Goal: Check status

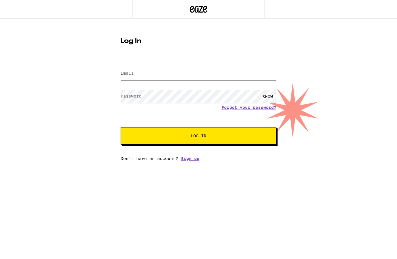
click at [206, 78] on input "Email" at bounding box center [199, 73] width 156 height 13
type input "kimmyquilts@gmail.com"
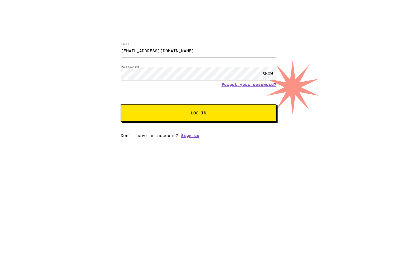
click at [206, 127] on button "Log In" at bounding box center [199, 135] width 156 height 17
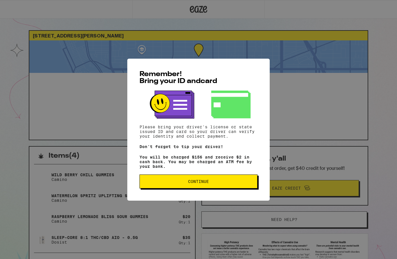
click at [228, 189] on button "Continue" at bounding box center [198, 182] width 118 height 14
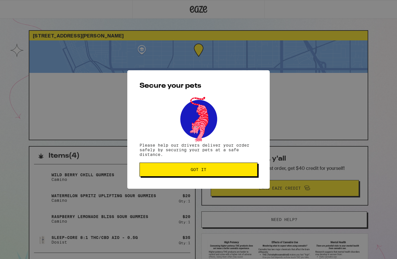
click at [228, 172] on span "Got it" at bounding box center [198, 170] width 108 height 4
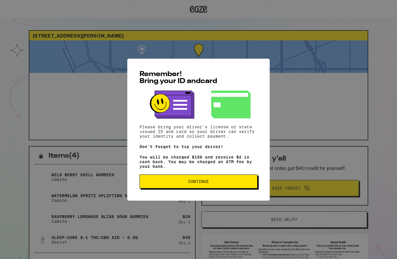
click at [184, 184] on span "Continue" at bounding box center [198, 182] width 108 height 4
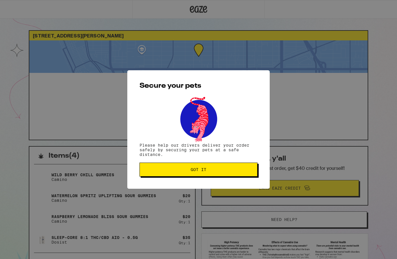
click at [185, 172] on span "Got it" at bounding box center [198, 170] width 108 height 4
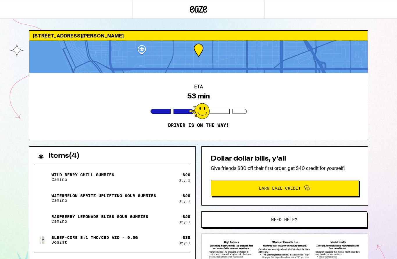
click at [69, 56] on div at bounding box center [198, 56] width 338 height 33
click at [171, 67] on div at bounding box center [198, 56] width 338 height 33
click at [155, 62] on div at bounding box center [198, 56] width 338 height 33
click at [235, 81] on div "ETA 51 min Driver is on the way!" at bounding box center [198, 106] width 338 height 67
click at [87, 52] on div at bounding box center [198, 56] width 338 height 33
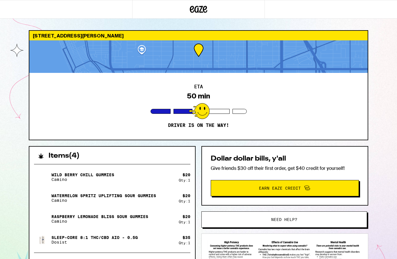
click at [135, 51] on div at bounding box center [198, 56] width 338 height 33
click at [104, 67] on div at bounding box center [198, 56] width 338 height 33
click at [192, 52] on div at bounding box center [198, 56] width 338 height 33
click at [196, 47] on div at bounding box center [198, 56] width 338 height 33
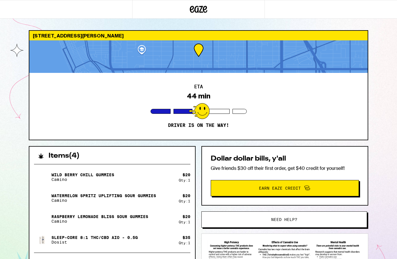
click at [199, 51] on div at bounding box center [198, 56] width 338 height 33
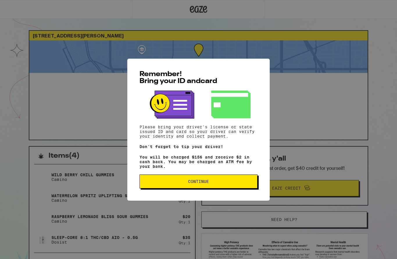
click at [228, 181] on button "Continue" at bounding box center [198, 182] width 118 height 14
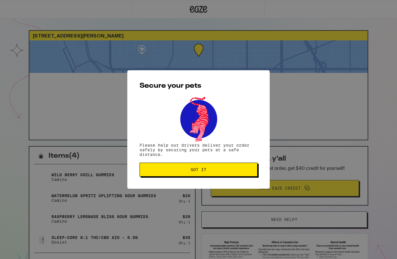
click at [222, 174] on button "Got it" at bounding box center [198, 170] width 118 height 14
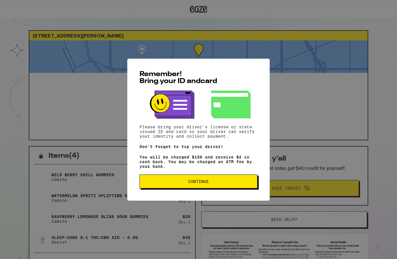
click at [215, 182] on button "Continue" at bounding box center [198, 182] width 118 height 14
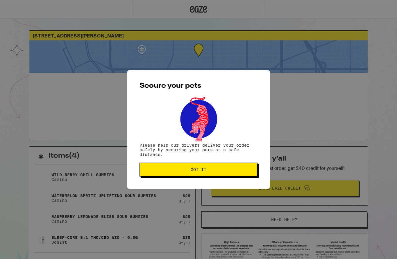
click at [220, 173] on button "Got it" at bounding box center [198, 170] width 118 height 14
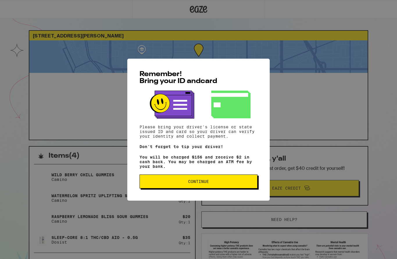
click at [226, 189] on button "Continue" at bounding box center [198, 182] width 118 height 14
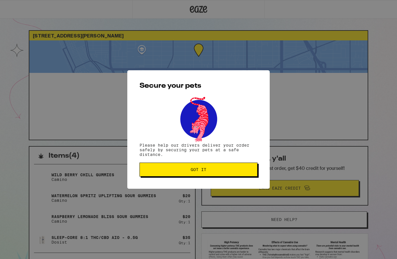
click at [228, 176] on button "Got it" at bounding box center [198, 170] width 118 height 14
